Goal: Task Accomplishment & Management: Manage account settings

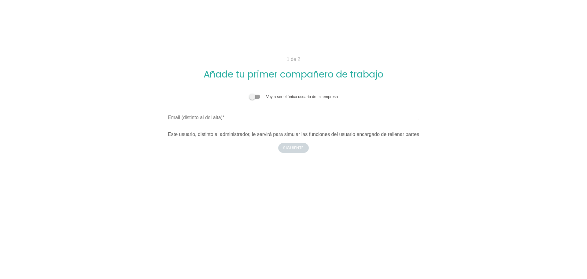
click at [205, 115] on label "Email (distinto al del alta)" at bounding box center [196, 117] width 57 height 7
click at [205, 115] on input "Email (distinto al del alta)" at bounding box center [293, 115] width 251 height 10
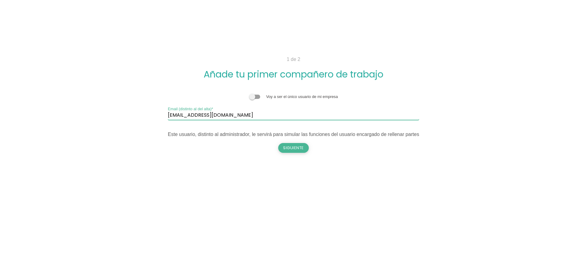
type input "[EMAIL_ADDRESS][DOMAIN_NAME]"
click at [297, 145] on button "Siguiente" at bounding box center [293, 148] width 31 height 10
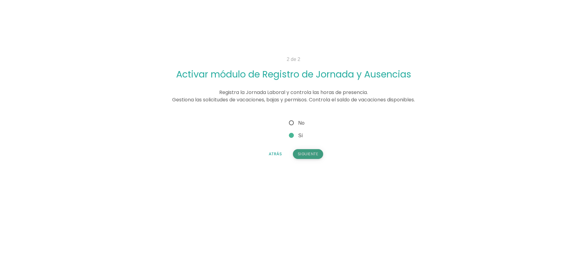
click at [317, 152] on button "Siguiente" at bounding box center [308, 154] width 31 height 10
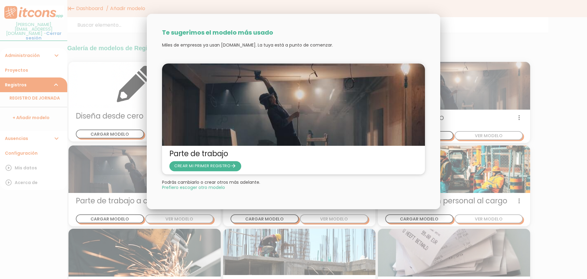
click at [210, 187] on span "Prefiero escoger otro modelo" at bounding box center [193, 187] width 63 height 4
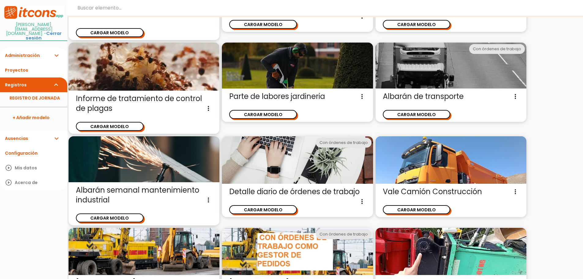
scroll to position [504, 0]
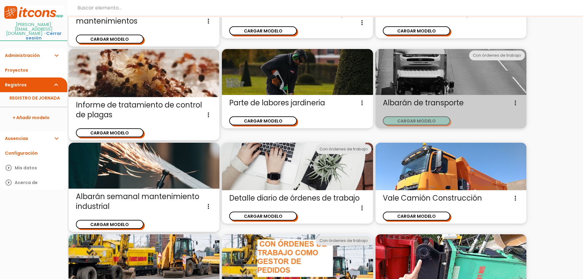
click at [429, 118] on button "CARGAR MODELO" at bounding box center [417, 120] width 68 height 9
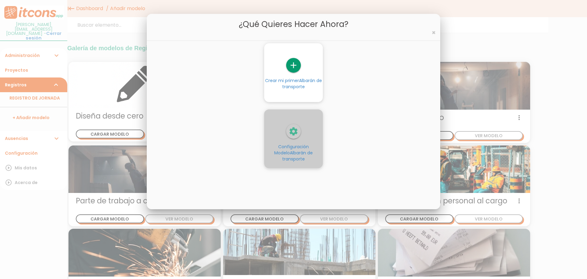
click at [297, 129] on icon "settings" at bounding box center [293, 131] width 15 height 15
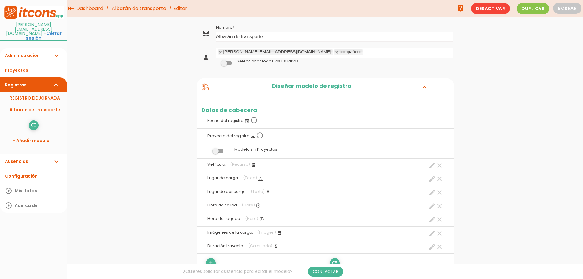
click at [226, 62] on span at bounding box center [226, 63] width 11 height 4
click at [216, 61] on input "checkbox" at bounding box center [216, 61] width 0 height 0
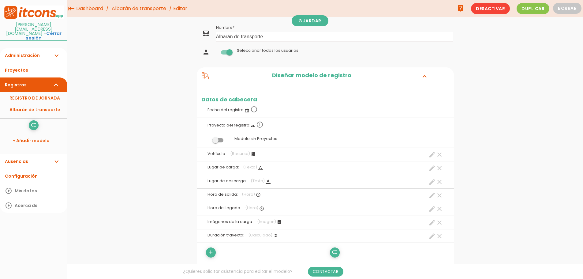
click at [229, 53] on span at bounding box center [226, 52] width 11 height 4
click at [216, 50] on input "checkbox" at bounding box center [216, 50] width 0 height 0
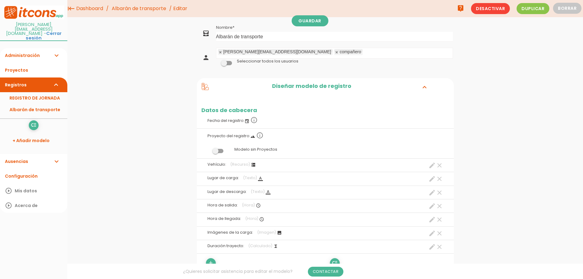
click at [228, 61] on span at bounding box center [226, 63] width 11 height 4
click at [216, 61] on input "checkbox" at bounding box center [216, 61] width 0 height 0
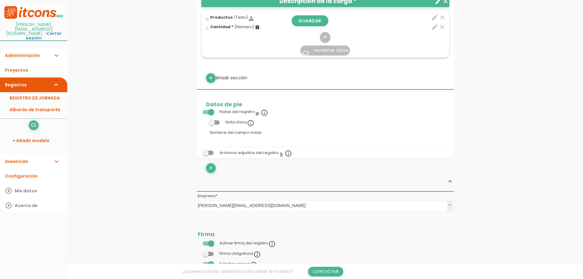
scroll to position [337, 0]
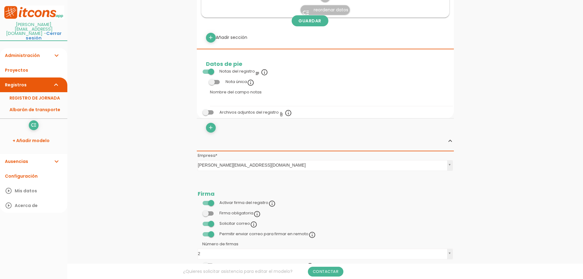
click at [210, 212] on span at bounding box center [208, 213] width 11 height 4
click at [198, 211] on input "checkbox" at bounding box center [198, 211] width 0 height 0
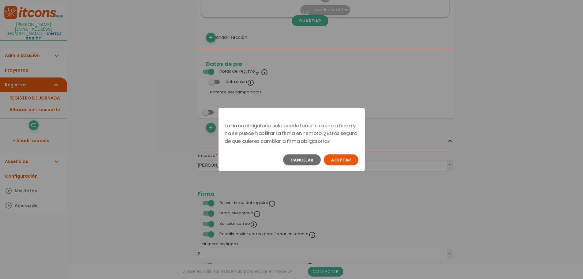
scroll to position [0, 0]
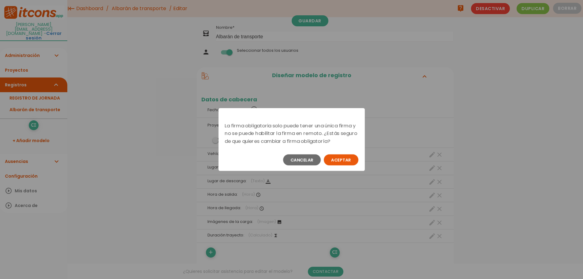
click at [347, 160] on button "Aceptar" at bounding box center [341, 159] width 35 height 11
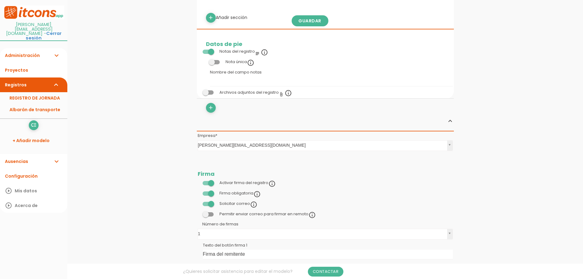
scroll to position [367, 0]
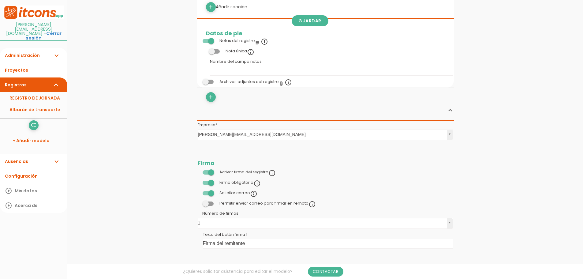
click at [211, 203] on span at bounding box center [208, 203] width 11 height 4
click at [198, 202] on input "checkbox" at bounding box center [198, 202] width 0 height 0
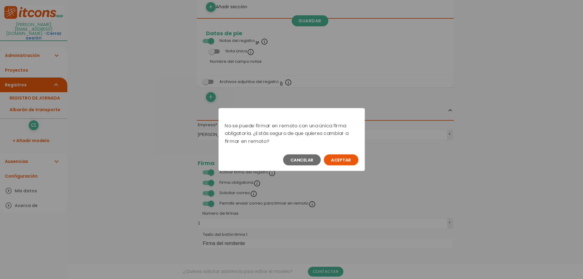
scroll to position [0, 0]
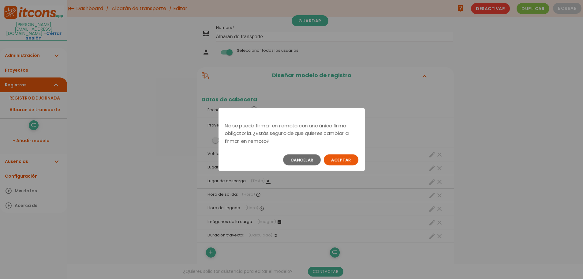
click at [344, 155] on button "Aceptar" at bounding box center [341, 159] width 35 height 11
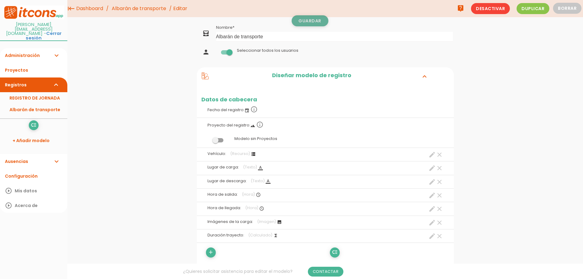
click at [309, 20] on link "Guardar" at bounding box center [310, 20] width 37 height 11
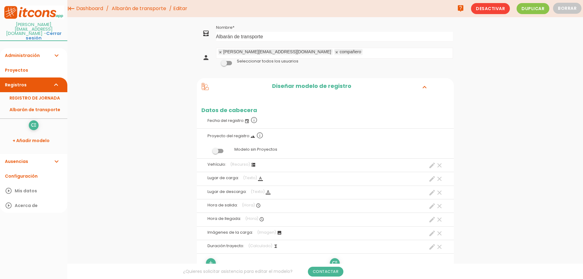
click at [54, 154] on icon "expand_more" at bounding box center [56, 161] width 7 height 15
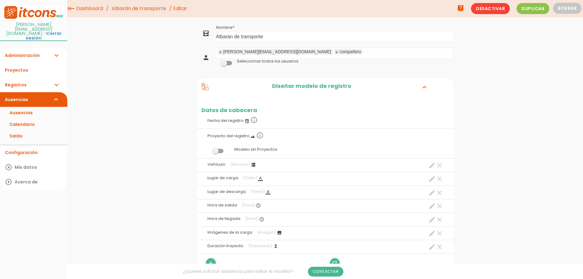
click at [14, 48] on link "Administración expand_more" at bounding box center [33, 55] width 67 height 15
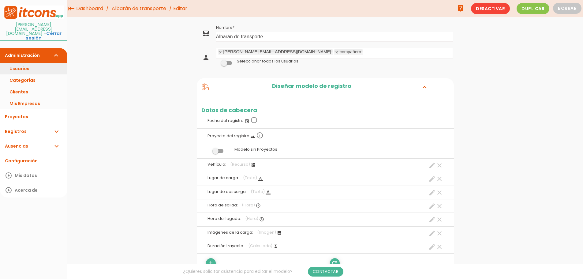
click at [29, 63] on link "Usuarios" at bounding box center [33, 69] width 67 height 12
